Goal: Information Seeking & Learning: Learn about a topic

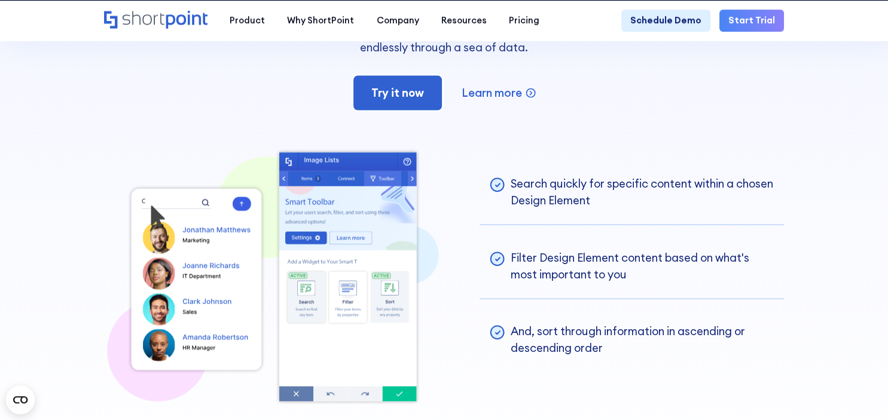
scroll to position [2398, 0]
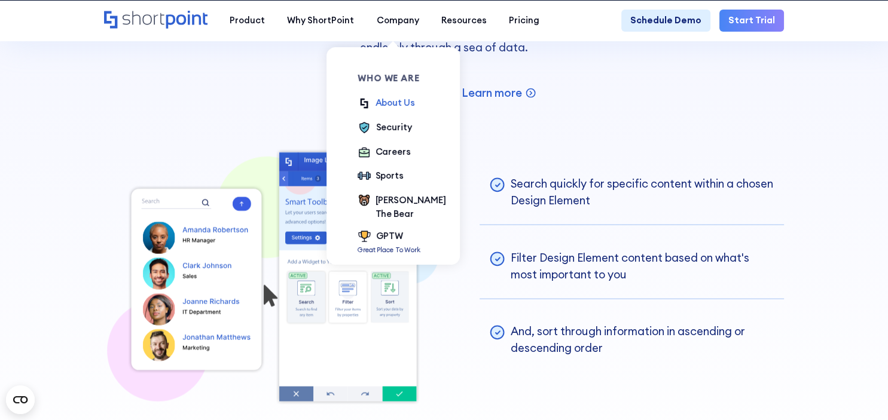
click at [388, 105] on div "About Us" at bounding box center [394, 102] width 39 height 13
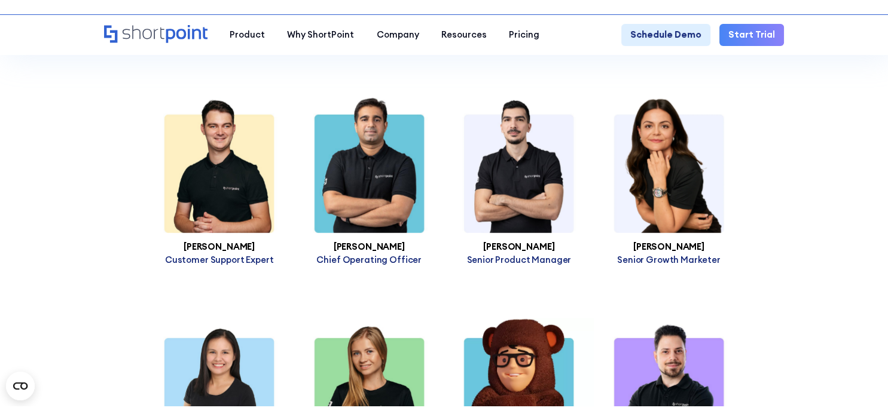
scroll to position [3184, 0]
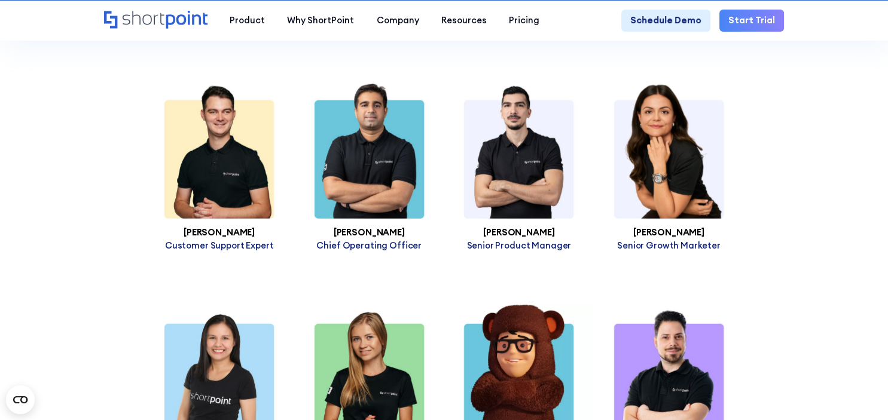
drag, startPoint x: 97, startPoint y: 104, endPoint x: 104, endPoint y: 88, distance: 16.9
click at [97, 104] on section "Our Team Talent is the core of every great company. ShortPoint is a globally di…" at bounding box center [444, 313] width 888 height 2806
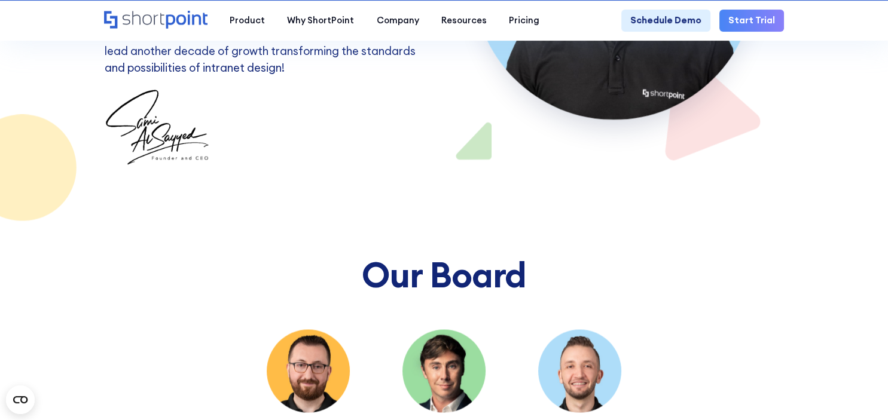
scroll to position [6402, 0]
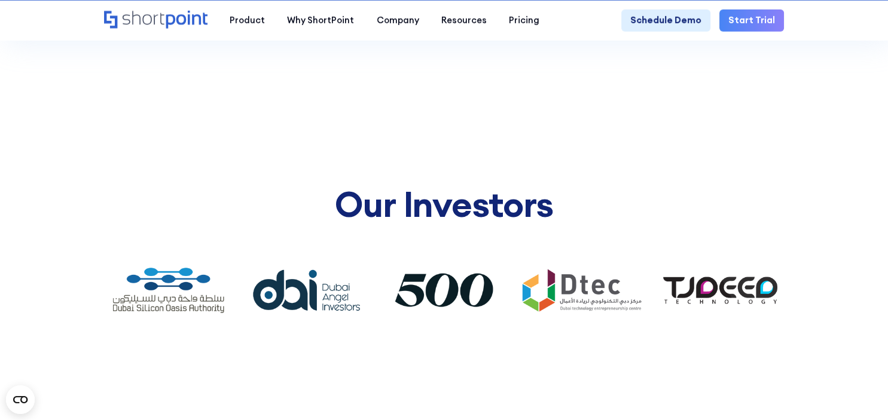
scroll to position [6805, 0]
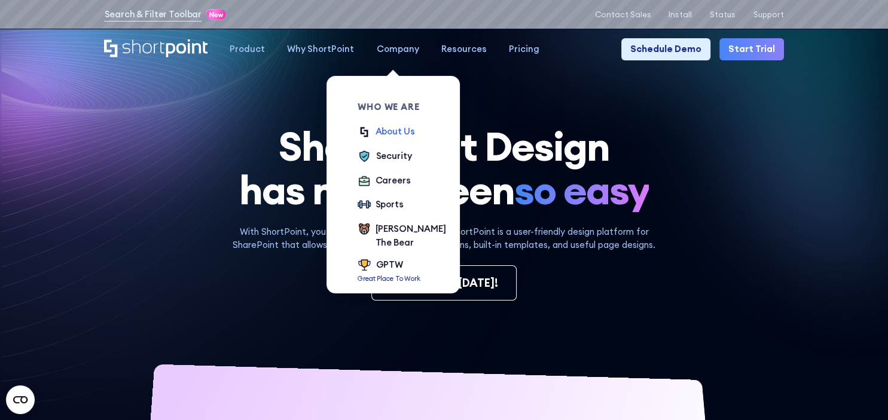
click at [394, 133] on div "About Us" at bounding box center [394, 131] width 39 height 13
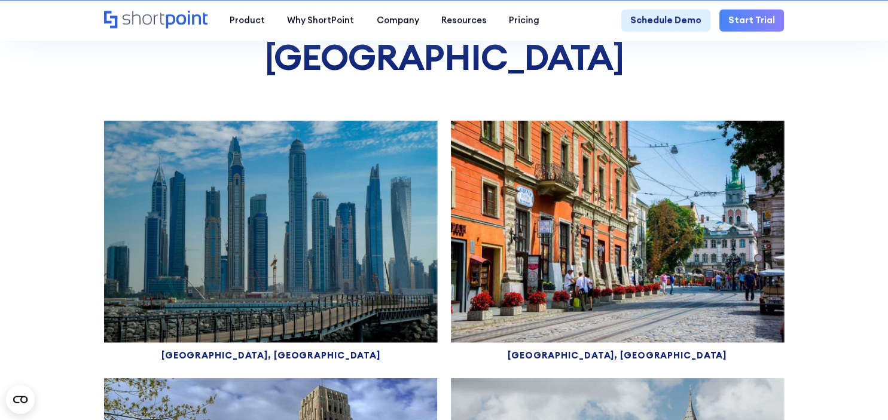
scroll to position [5519, 0]
